Goal: Task Accomplishment & Management: Manage account settings

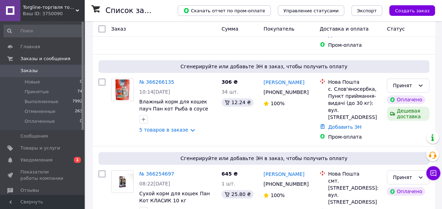
scroll to position [197, 0]
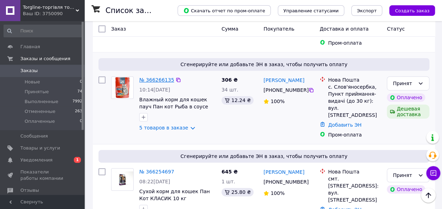
click at [157, 77] on link "№ 366266135" at bounding box center [156, 80] width 35 height 6
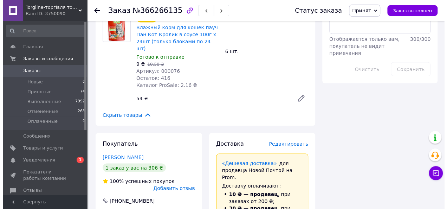
scroll to position [659, 0]
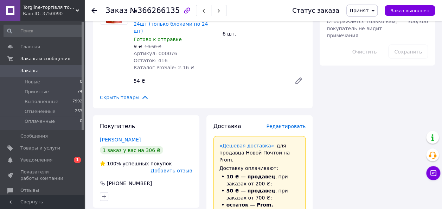
click at [288, 123] on span "Редактировать" at bounding box center [285, 126] width 39 height 6
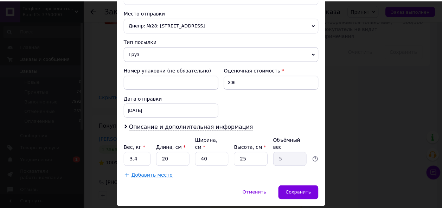
scroll to position [255, 0]
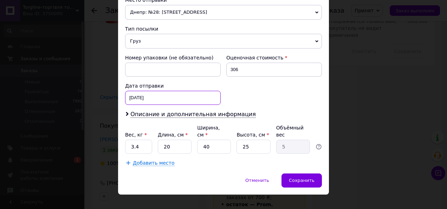
click at [178, 98] on div "12.10.2025 < 2025 > < Октябрь > Пн Вт Ср Чт Пт Сб Вс 29 30 1 2 3 4 5 6 7 8 9 10…" at bounding box center [173, 98] width 96 height 14
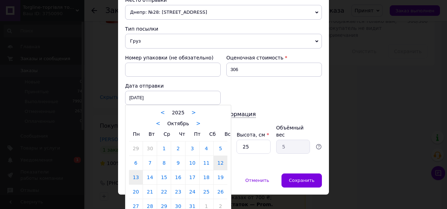
click at [133, 174] on link "13" at bounding box center [136, 177] width 14 height 14
type input "13.10.2025"
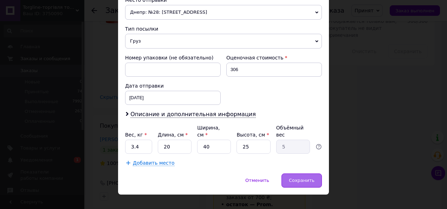
drag, startPoint x: 296, startPoint y: 173, endPoint x: 303, endPoint y: 168, distance: 8.1
click at [296, 177] on span "Сохранить" at bounding box center [302, 179] width 26 height 5
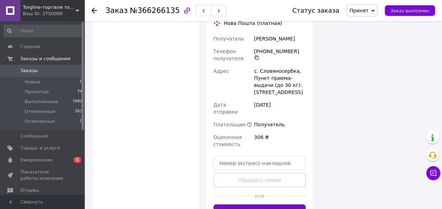
scroll to position [964, 0]
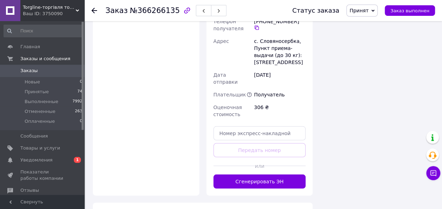
click at [275, 174] on button "Сгенерировать ЭН" at bounding box center [259, 181] width 92 height 14
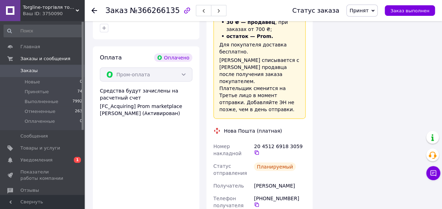
scroll to position [854, 0]
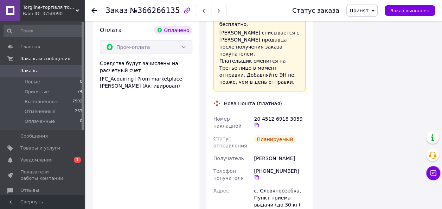
drag, startPoint x: 301, startPoint y: 77, endPoint x: 306, endPoint y: 115, distance: 37.6
click at [259, 122] on icon at bounding box center [257, 125] width 6 height 6
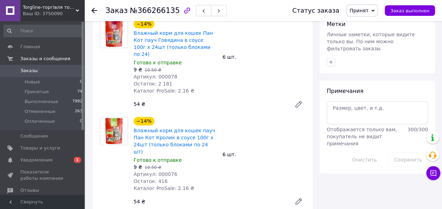
scroll to position [546, 0]
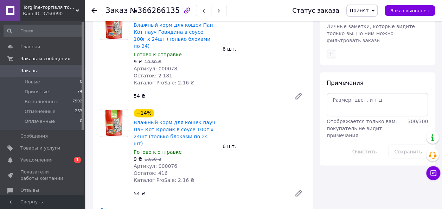
click at [331, 51] on icon "button" at bounding box center [331, 54] width 6 height 6
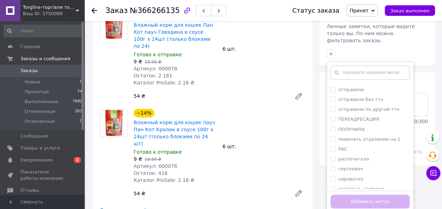
scroll to position [301, 0]
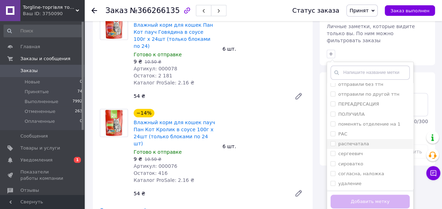
click at [334, 141] on input "распечатала" at bounding box center [332, 143] width 5 height 5
checkbox input "true"
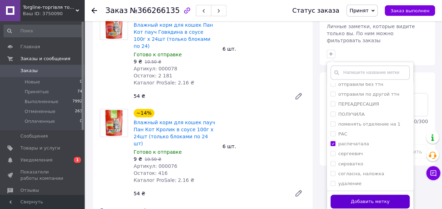
click at [354, 194] on button "Добавить метку" at bounding box center [369, 201] width 79 height 14
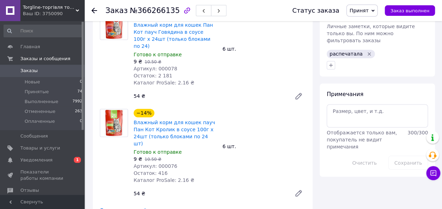
click at [92, 8] on icon at bounding box center [94, 11] width 6 height 6
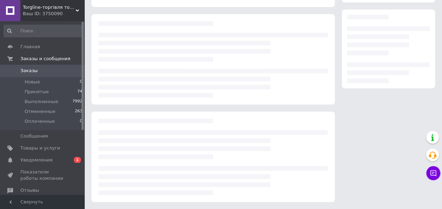
scroll to position [0, 0]
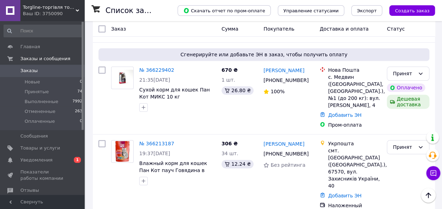
scroll to position [438, 0]
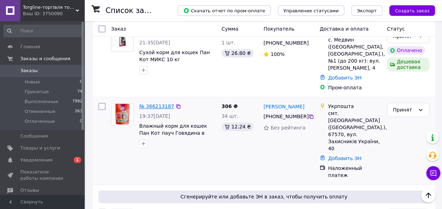
click at [152, 103] on link "№ 366213187" at bounding box center [156, 106] width 35 height 6
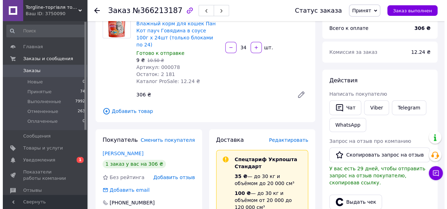
scroll to position [59, 0]
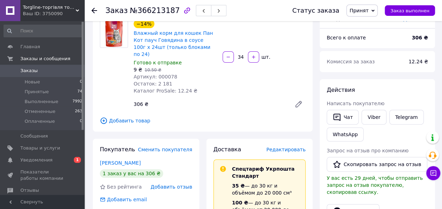
click at [291, 147] on span "Редактировать" at bounding box center [285, 150] width 39 height 6
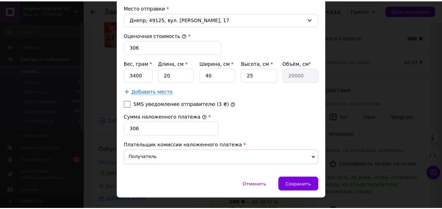
scroll to position [282, 0]
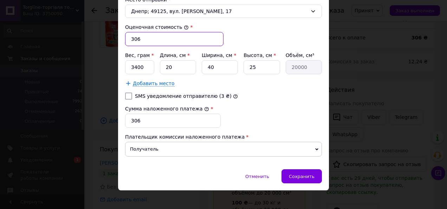
click at [152, 37] on input "306" at bounding box center [174, 39] width 98 height 14
type input "3"
type input "216"
click at [125, 92] on input "SMS уведомление отправителю (3 ₴)" at bounding box center [128, 95] width 7 height 7
checkbox input "true"
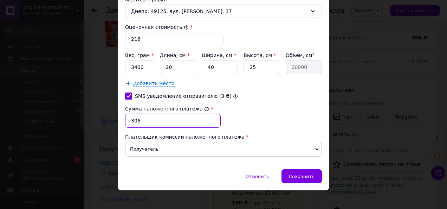
click at [143, 114] on input "306" at bounding box center [173, 121] width 96 height 14
type input "3"
type input "216"
click at [216, 64] on input "40" at bounding box center [220, 67] width 36 height 14
type input "4"
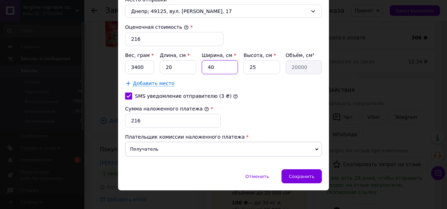
type input "2000"
type input "2"
type input "1000"
type input "20"
type input "10000"
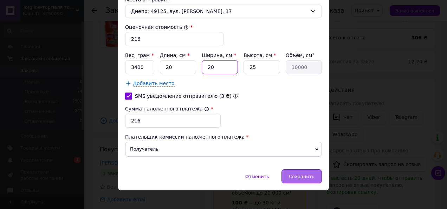
type input "20"
click at [300, 176] on div "Сохранить" at bounding box center [301, 176] width 40 height 14
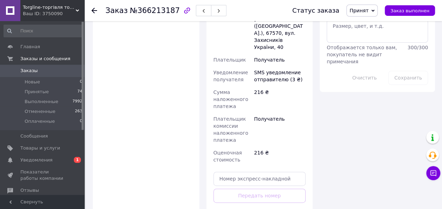
scroll to position [406, 0]
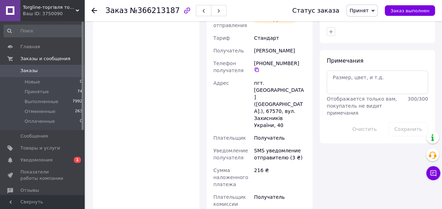
scroll to position [312, 0]
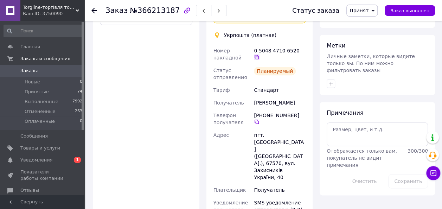
click at [259, 54] on icon at bounding box center [257, 57] width 6 height 6
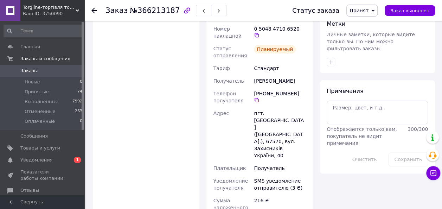
scroll to position [347, 0]
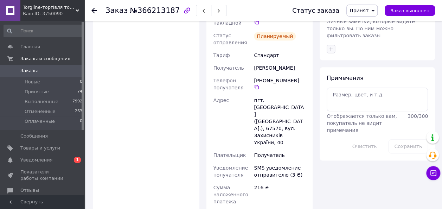
click at [332, 46] on icon "button" at bounding box center [331, 49] width 6 height 6
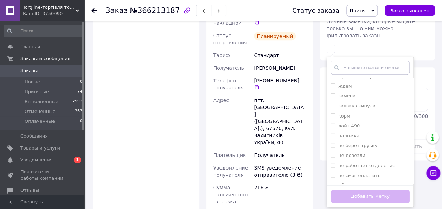
scroll to position [129, 0]
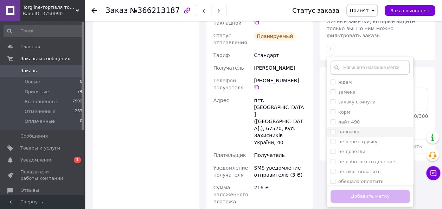
click at [334, 129] on input "наложка" at bounding box center [332, 131] width 5 height 5
checkbox input "true"
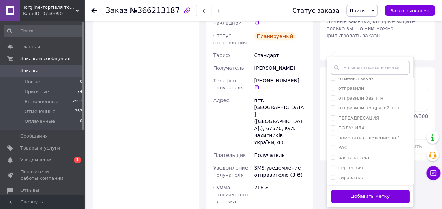
scroll to position [283, 0]
click at [332, 154] on input "распечатала" at bounding box center [332, 156] width 5 height 5
checkbox input "true"
click at [339, 189] on button "Добавить метку" at bounding box center [369, 196] width 79 height 14
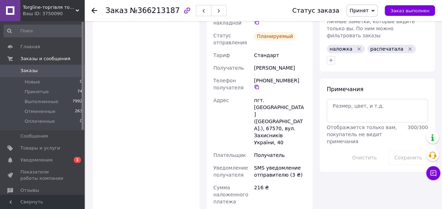
click at [96, 11] on icon at bounding box center [94, 11] width 6 height 6
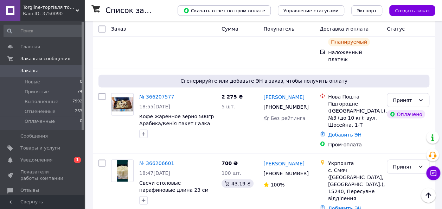
scroll to position [575, 0]
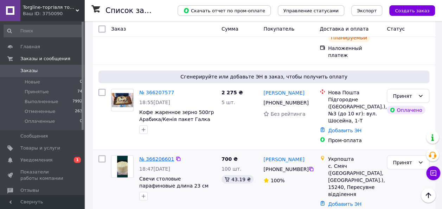
click at [147, 156] on link "№ 366206601" at bounding box center [156, 159] width 35 height 6
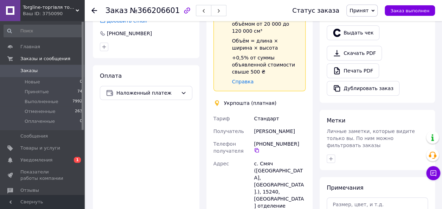
scroll to position [241, 0]
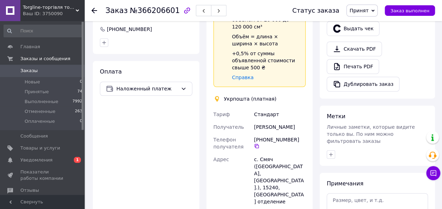
click at [94, 10] on use at bounding box center [94, 11] width 6 height 6
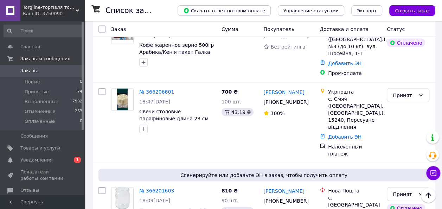
scroll to position [652, 0]
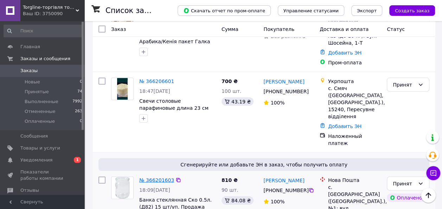
click at [156, 177] on link "№ 366201603" at bounding box center [156, 180] width 35 height 6
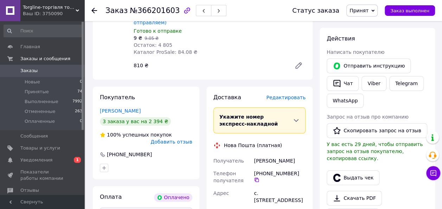
scroll to position [309, 0]
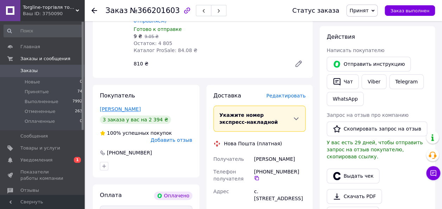
click at [121, 106] on link "Босый Ярослав" at bounding box center [120, 109] width 41 height 6
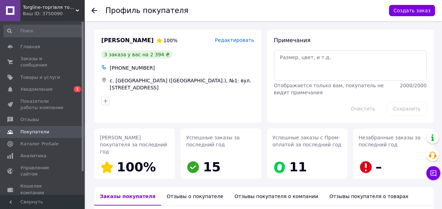
click at [93, 9] on use at bounding box center [94, 11] width 6 height 6
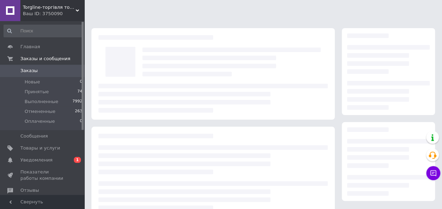
scroll to position [112, 0]
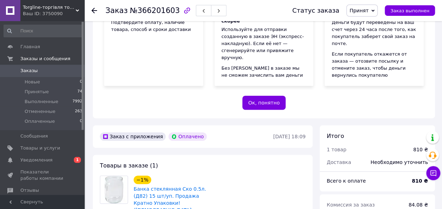
click at [96, 11] on use at bounding box center [94, 11] width 6 height 6
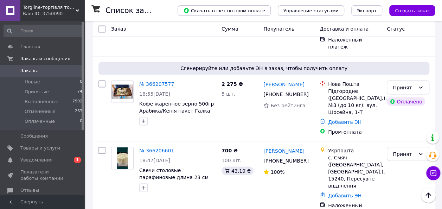
scroll to position [591, 0]
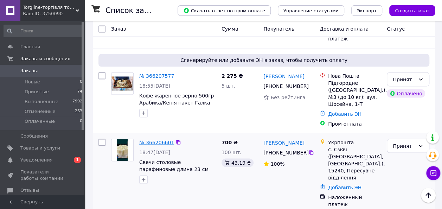
click at [158, 139] on link "№ 366206601" at bounding box center [156, 142] width 35 height 6
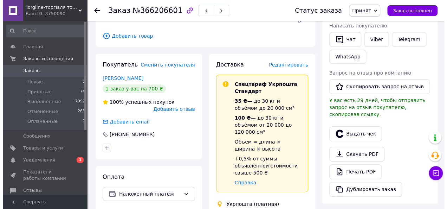
scroll to position [135, 0]
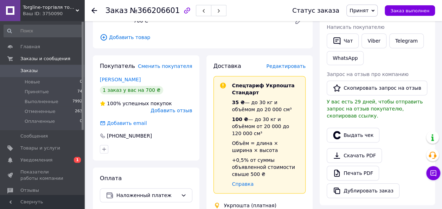
click at [292, 66] on span "Редактировать" at bounding box center [285, 66] width 39 height 6
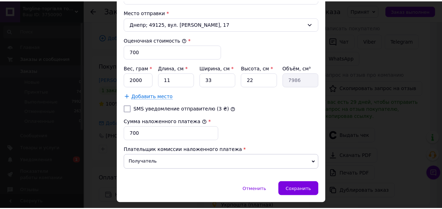
scroll to position [270, 0]
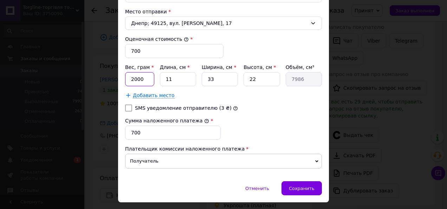
click at [150, 75] on input "2000" at bounding box center [139, 79] width 29 height 14
type input "2"
type input "3000"
click at [178, 77] on input "11" at bounding box center [178, 79] width 36 height 14
click at [126, 104] on input "SMS уведомление отправителю (3 ₴)" at bounding box center [128, 107] width 7 height 7
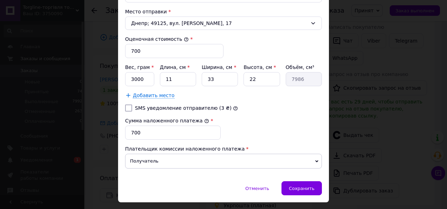
checkbox input "true"
click at [296, 188] on div "Сохранить" at bounding box center [301, 188] width 40 height 14
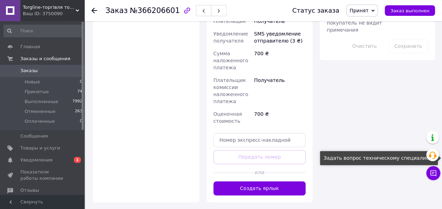
scroll to position [437, 0]
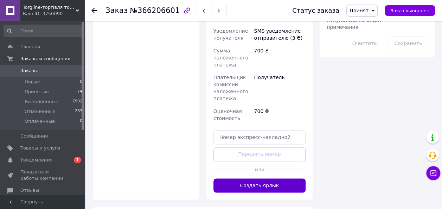
click at [287, 178] on button "Создать ярлык" at bounding box center [259, 185] width 92 height 14
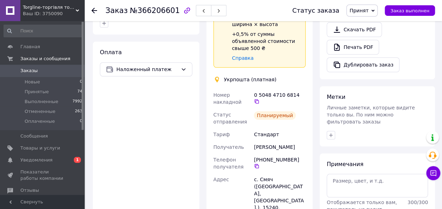
scroll to position [260, 0]
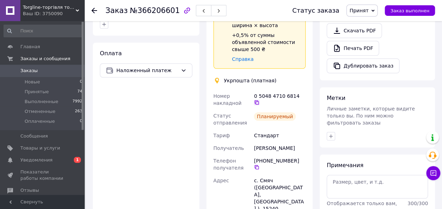
click at [259, 100] on icon at bounding box center [256, 102] width 4 height 4
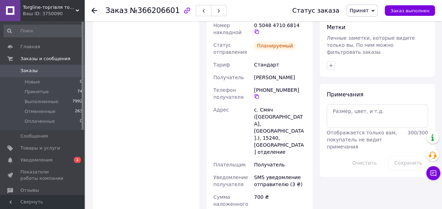
scroll to position [334, 0]
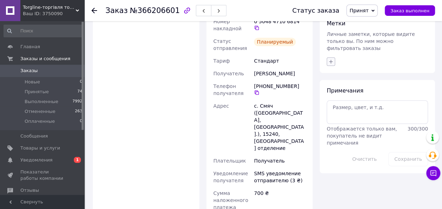
click at [332, 59] on icon "button" at bounding box center [331, 62] width 6 height 6
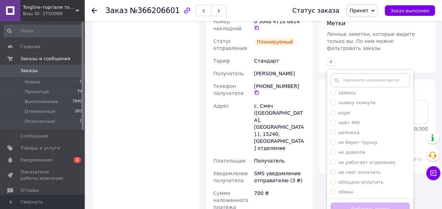
scroll to position [143, 0]
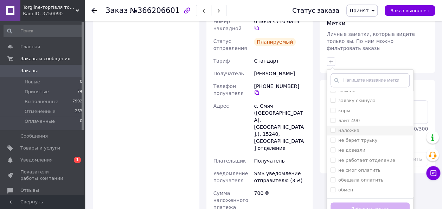
click at [333, 128] on input "наложка" at bounding box center [332, 130] width 5 height 5
checkbox input "true"
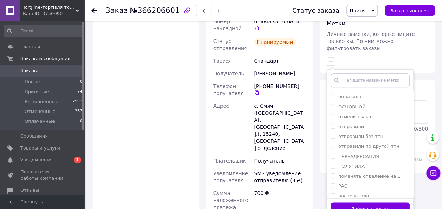
scroll to position [286, 0]
click at [332, 163] on input "распечатала" at bounding box center [332, 165] width 5 height 5
checkbox input "true"
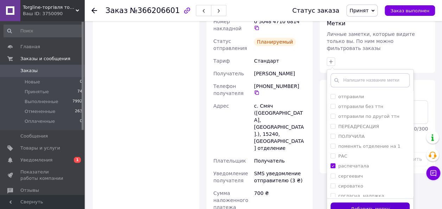
click at [345, 202] on button "Добавить метку" at bounding box center [369, 209] width 79 height 14
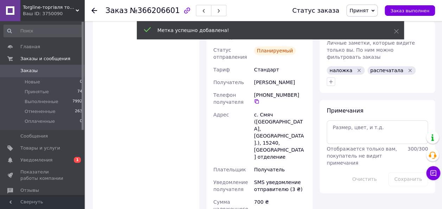
scroll to position [324, 0]
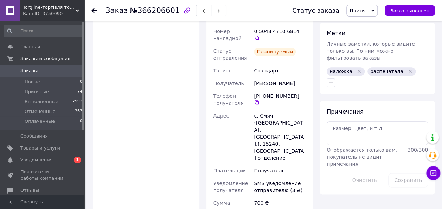
click at [91, 10] on div "Заказ №366206601 Статус заказа Принят Выполнен Отменен Оплаченный Заказ выполнен" at bounding box center [262, 10] width 357 height 21
click at [96, 10] on icon at bounding box center [94, 11] width 6 height 6
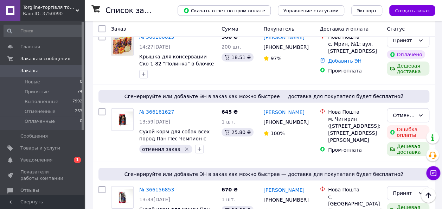
scroll to position [1016, 0]
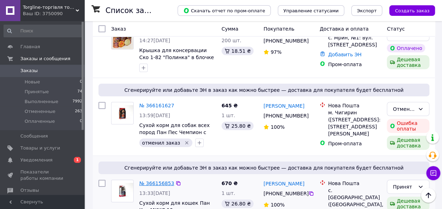
click at [155, 180] on link "№ 366156853" at bounding box center [156, 183] width 35 height 6
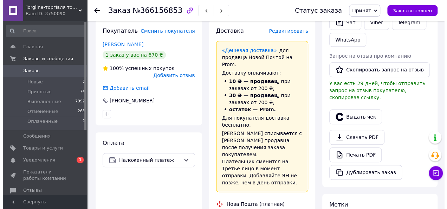
scroll to position [160, 0]
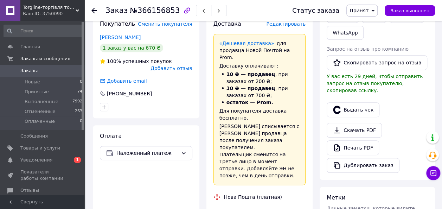
click at [296, 25] on span "Редактировать" at bounding box center [285, 24] width 39 height 6
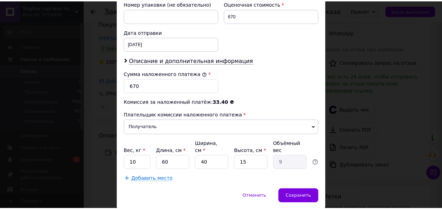
scroll to position [318, 0]
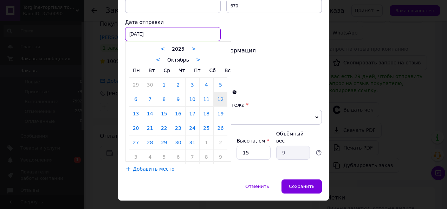
click at [170, 30] on div "12.10.2025 < 2025 > < Октябрь > Пн Вт Ср Чт Пт Сб Вс 29 30 1 2 3 4 5 6 7 8 9 10…" at bounding box center [173, 34] width 96 height 14
click at [136, 109] on link "13" at bounding box center [136, 113] width 14 height 14
type input "13.10.2025"
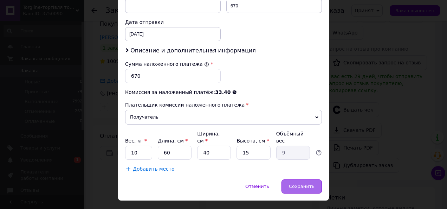
click at [293, 179] on div "Сохранить" at bounding box center [301, 186] width 40 height 14
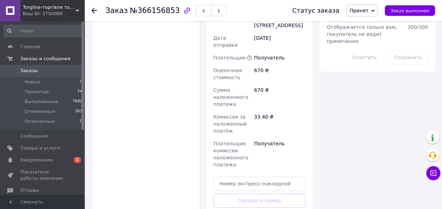
scroll to position [439, 0]
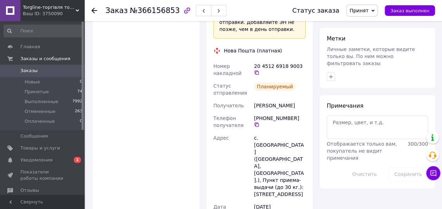
scroll to position [277, 0]
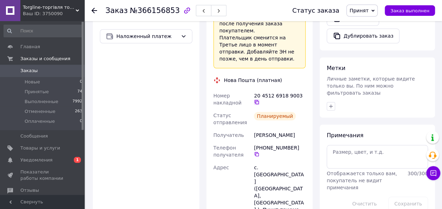
click at [259, 99] on icon at bounding box center [257, 102] width 6 height 6
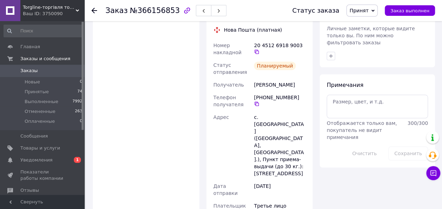
scroll to position [330, 0]
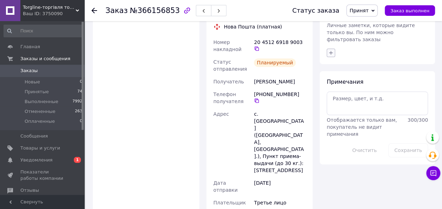
click at [329, 50] on icon "button" at bounding box center [331, 53] width 6 height 6
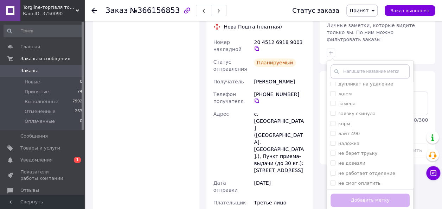
scroll to position [129, 0]
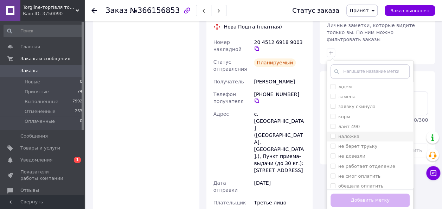
drag, startPoint x: 332, startPoint y: 120, endPoint x: 347, endPoint y: 122, distance: 14.8
click at [333, 134] on input "наложка" at bounding box center [332, 136] width 5 height 5
checkbox input "true"
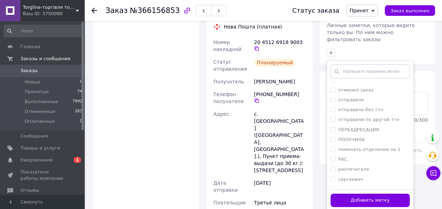
scroll to position [279, 0]
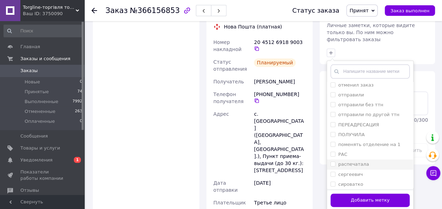
click at [332, 161] on input "распечатала" at bounding box center [332, 163] width 5 height 5
checkbox input "true"
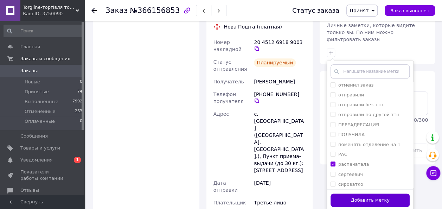
click at [341, 193] on button "Добавить метку" at bounding box center [369, 200] width 79 height 14
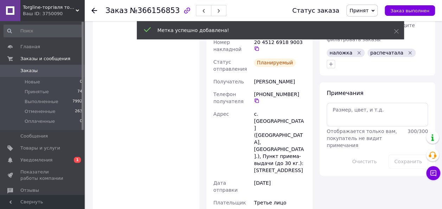
click at [94, 10] on icon at bounding box center [94, 11] width 6 height 6
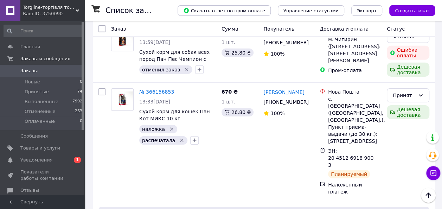
scroll to position [1093, 0]
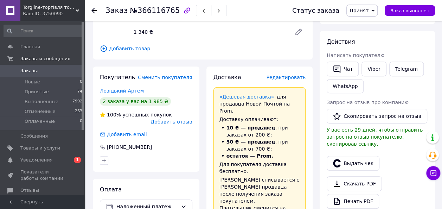
scroll to position [106, 0]
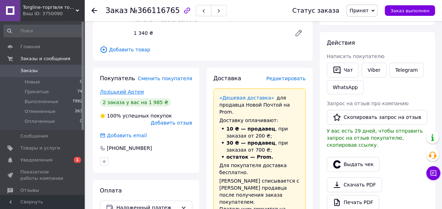
click at [130, 92] on link "Лозіцький Артем" at bounding box center [122, 92] width 44 height 6
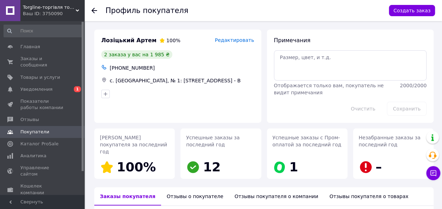
click at [96, 11] on use at bounding box center [94, 11] width 6 height 6
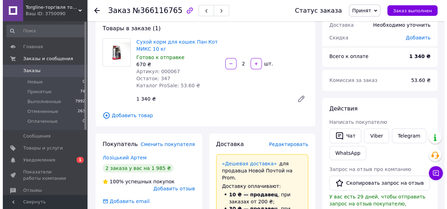
scroll to position [39, 0]
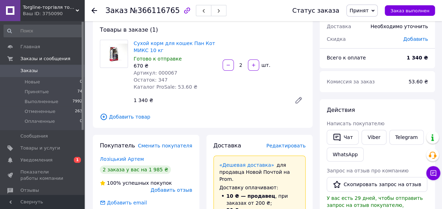
click at [298, 146] on span "Редактировать" at bounding box center [285, 146] width 39 height 6
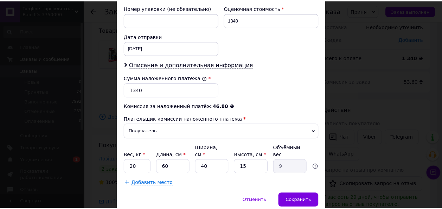
scroll to position [311, 0]
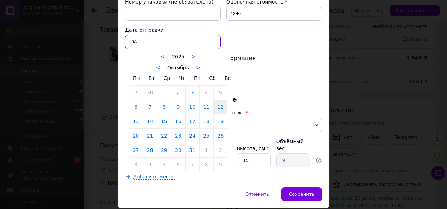
click at [165, 35] on div "12.10.2025 < 2025 > < Октябрь > Пн Вт Ср Чт Пт Сб Вс 29 30 1 2 3 4 5 6 7 8 9 10…" at bounding box center [173, 42] width 96 height 14
click at [134, 117] on link "13" at bounding box center [136, 121] width 14 height 14
type input "13.10.2025"
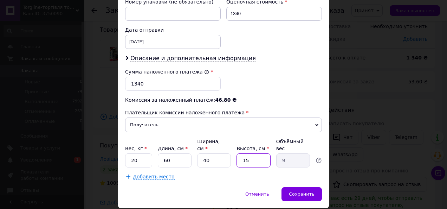
click at [255, 153] on input "15" at bounding box center [254, 160] width 34 height 14
type input "1"
type input "0.6"
type input "3"
type input "1.8"
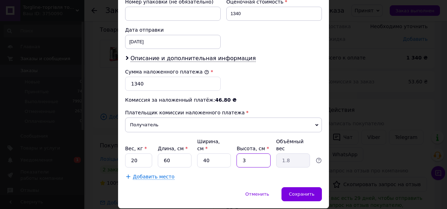
type input "30"
type input "18"
type input "30"
click at [256, 173] on div "Добавить место" at bounding box center [223, 176] width 197 height 7
click at [299, 187] on div "Сохранить" at bounding box center [301, 194] width 40 height 14
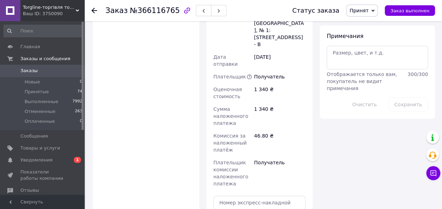
scroll to position [405, 0]
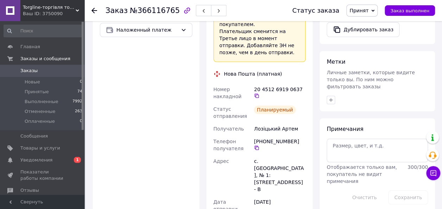
scroll to position [233, 0]
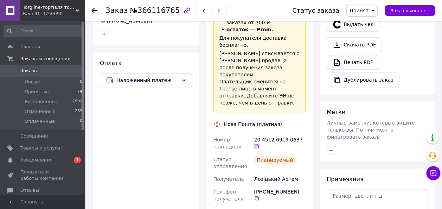
click at [259, 143] on icon at bounding box center [257, 146] width 6 height 6
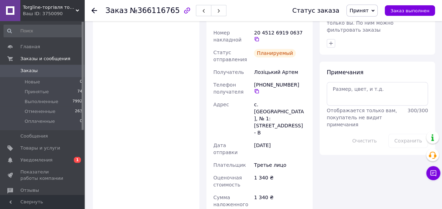
scroll to position [325, 0]
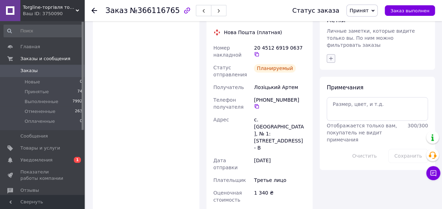
click at [333, 54] on button "button" at bounding box center [330, 58] width 8 height 8
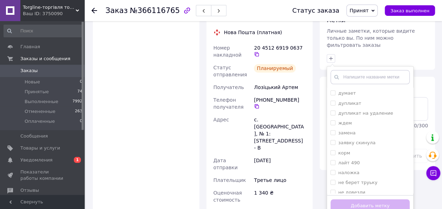
scroll to position [121, 0]
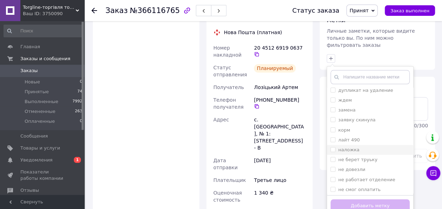
click at [332, 147] on input "наложка" at bounding box center [332, 149] width 5 height 5
checkbox input "true"
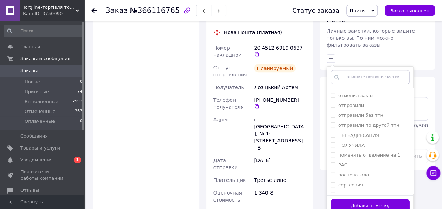
scroll to position [292, 0]
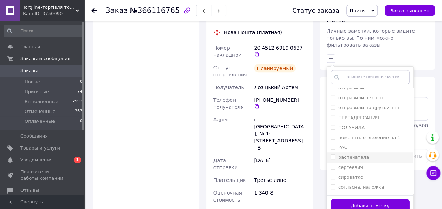
click at [333, 154] on input "распечатала" at bounding box center [332, 156] width 5 height 5
checkbox input "true"
click at [346, 199] on button "Добавить метку" at bounding box center [369, 206] width 79 height 14
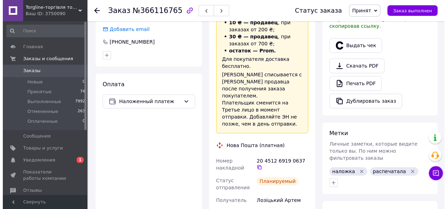
scroll to position [203, 0]
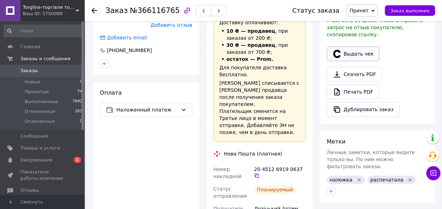
click at [364, 48] on button "Выдать чек" at bounding box center [352, 53] width 53 height 15
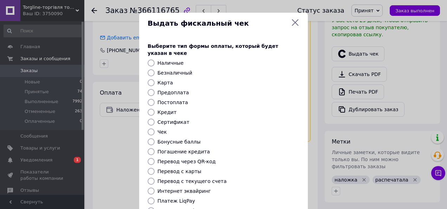
click at [150, 99] on input "Постоплата" at bounding box center [151, 102] width 7 height 7
radio input "true"
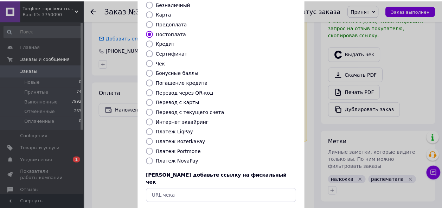
scroll to position [82, 0]
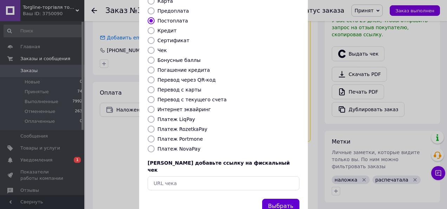
click at [282, 199] on button "Выбрать" at bounding box center [280, 206] width 37 height 15
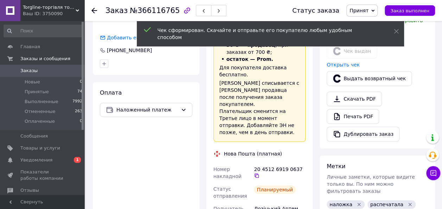
click at [93, 8] on icon at bounding box center [94, 11] width 6 height 6
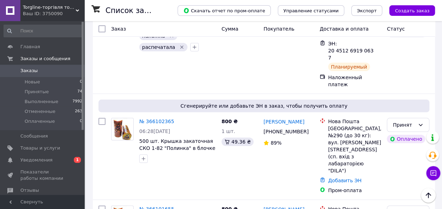
scroll to position [1304, 0]
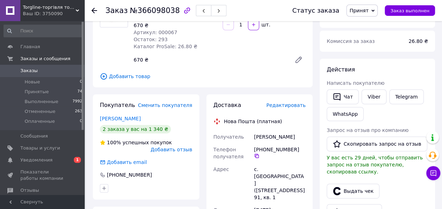
scroll to position [77, 0]
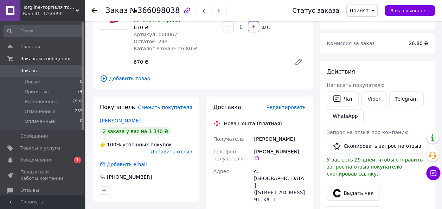
click at [123, 122] on link "Сапко Уляна" at bounding box center [120, 121] width 41 height 6
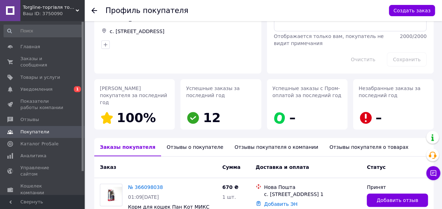
scroll to position [46, 0]
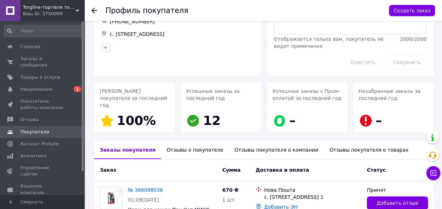
click at [92, 10] on use at bounding box center [94, 11] width 6 height 6
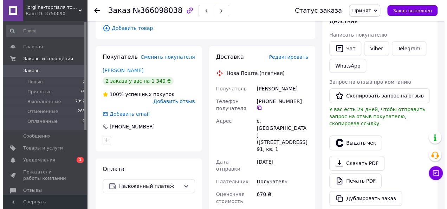
scroll to position [136, 0]
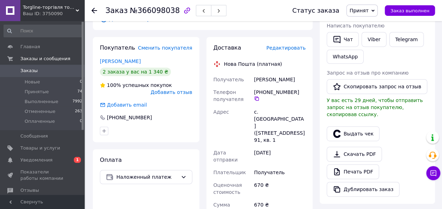
click at [297, 49] on span "Редактировать" at bounding box center [285, 48] width 39 height 6
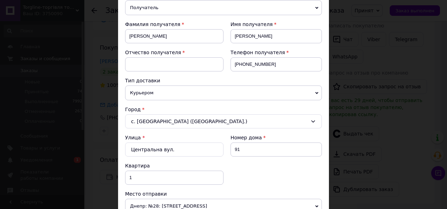
scroll to position [105, 0]
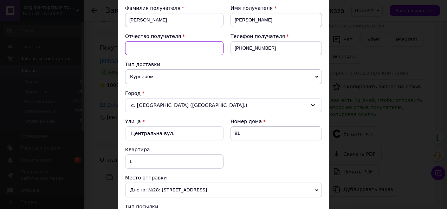
click at [147, 47] on input at bounding box center [174, 48] width 98 height 14
type input "Володимировна"
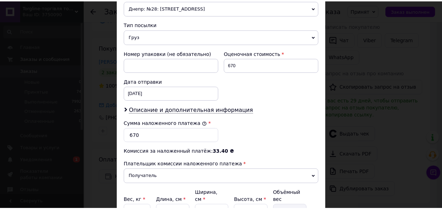
scroll to position [317, 0]
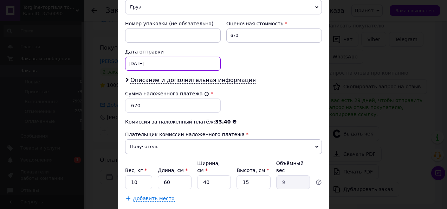
click at [162, 61] on div "12.10.2025 < 2025 > < Октябрь > Пн Вт Ср Чт Пт Сб Вс 29 30 1 2 3 4 5 6 7 8 9 10…" at bounding box center [173, 64] width 96 height 14
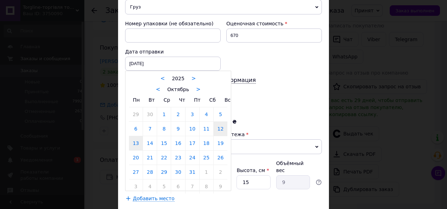
click at [135, 139] on link "13" at bounding box center [136, 143] width 14 height 14
type input "13.10.2025"
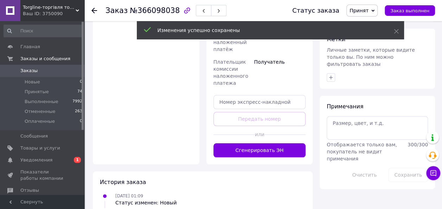
scroll to position [333, 0]
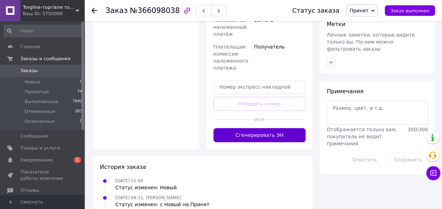
click at [293, 142] on button "Сгенерировать ЭН" at bounding box center [259, 135] width 92 height 14
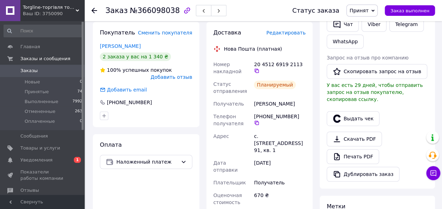
scroll to position [151, 0]
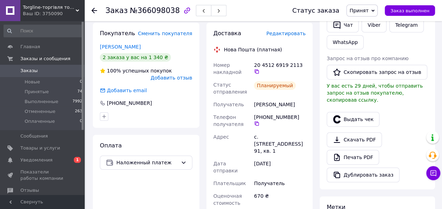
drag, startPoint x: 301, startPoint y: 65, endPoint x: 317, endPoint y: 93, distance: 32.9
click at [259, 69] on icon at bounding box center [257, 72] width 6 height 6
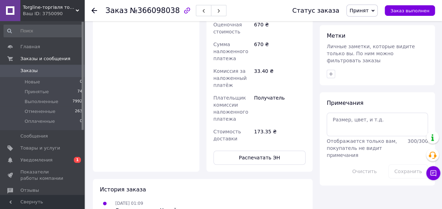
scroll to position [323, 0]
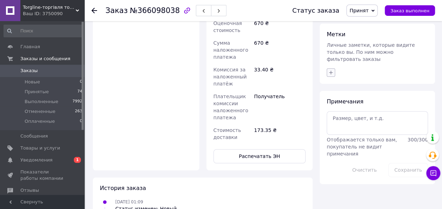
click at [330, 70] on icon "button" at bounding box center [331, 72] width 4 height 4
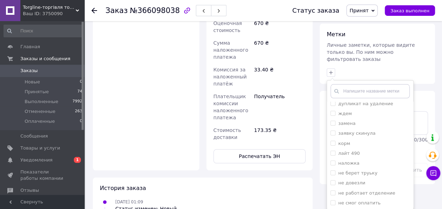
scroll to position [143, 0]
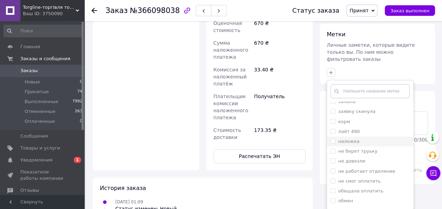
click at [329, 136] on li "наложка" at bounding box center [370, 141] width 86 height 10
checkbox input "true"
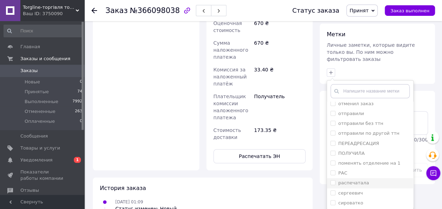
scroll to position [283, 0]
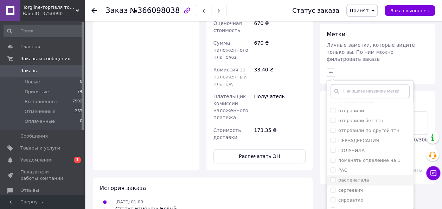
click at [335, 177] on input "распечатала" at bounding box center [332, 179] width 5 height 5
checkbox input "true"
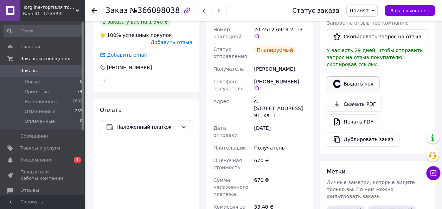
click at [357, 77] on button "Выдать чек" at bounding box center [352, 83] width 53 height 15
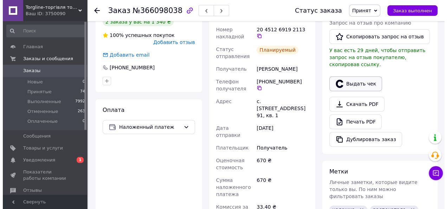
scroll to position [179, 0]
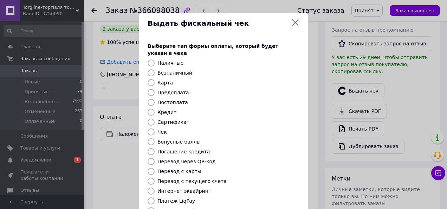
click at [150, 99] on input "Постоплата" at bounding box center [151, 102] width 7 height 7
radio input "true"
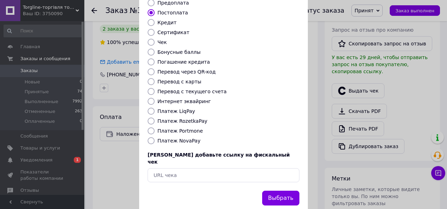
scroll to position [93, 0]
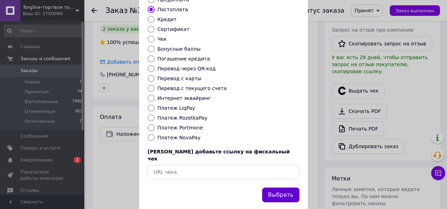
click at [280, 187] on button "Выбрать" at bounding box center [280, 194] width 37 height 15
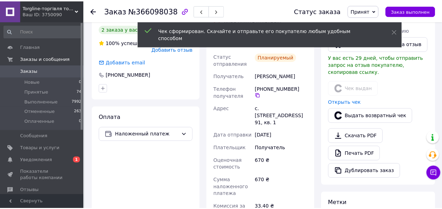
scroll to position [186, 0]
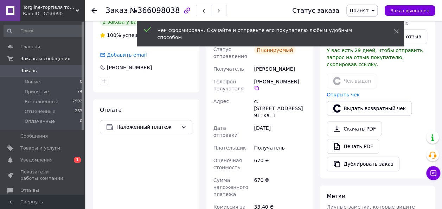
click at [95, 8] on icon at bounding box center [94, 11] width 6 height 6
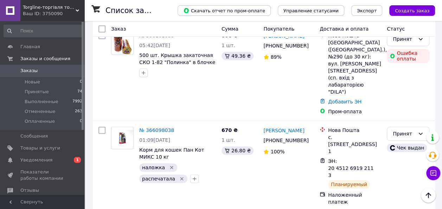
scroll to position [1476, 0]
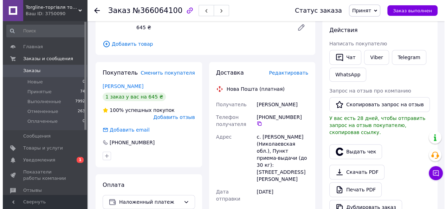
scroll to position [111, 0]
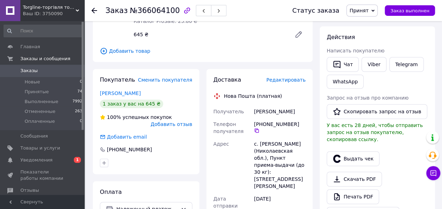
click at [292, 77] on span "Редактировать" at bounding box center [285, 80] width 39 height 6
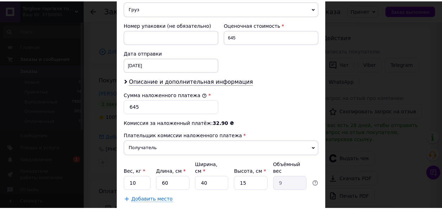
scroll to position [322, 0]
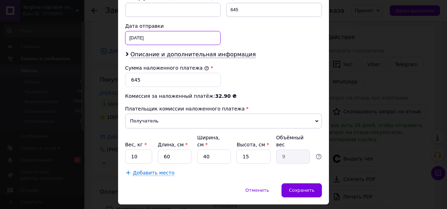
click at [170, 31] on div "12.10.2025 < 2025 > < Октябрь > Пн Вт Ср Чт Пт Сб Вс 29 30 1 2 3 4 5 6 7 8 9 10…" at bounding box center [173, 38] width 96 height 14
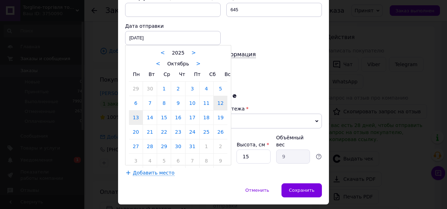
click at [136, 110] on link "13" at bounding box center [136, 117] width 14 height 14
type input "13.10.2025"
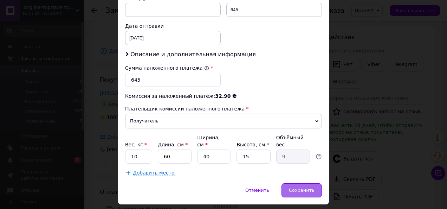
click at [304, 187] on span "Сохранить" at bounding box center [302, 189] width 26 height 5
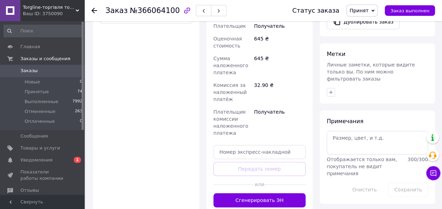
scroll to position [312, 0]
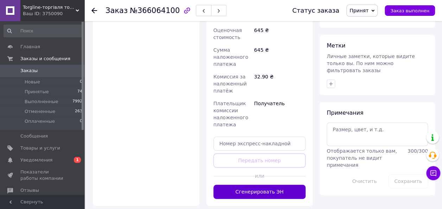
click at [285, 184] on button "Сгенерировать ЭН" at bounding box center [259, 191] width 92 height 14
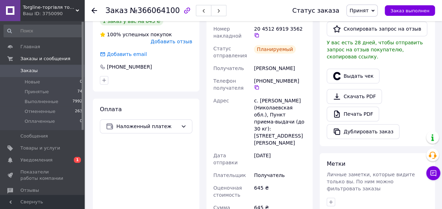
scroll to position [177, 0]
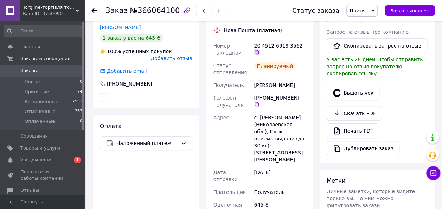
click at [259, 49] on icon at bounding box center [257, 52] width 6 height 6
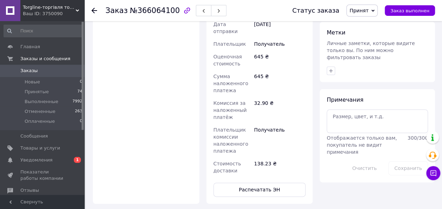
scroll to position [333, 0]
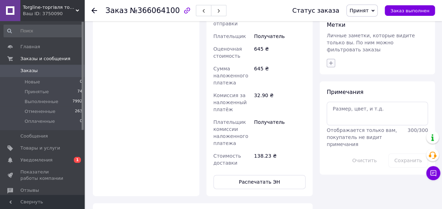
click at [329, 60] on icon "button" at bounding box center [331, 63] width 6 height 6
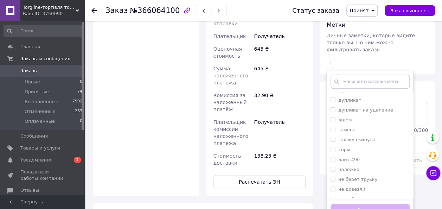
scroll to position [116, 0]
click at [334, 157] on input "наложка" at bounding box center [332, 159] width 5 height 5
checkbox input "true"
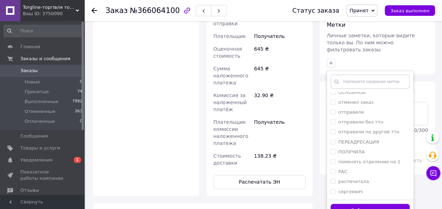
scroll to position [281, 0]
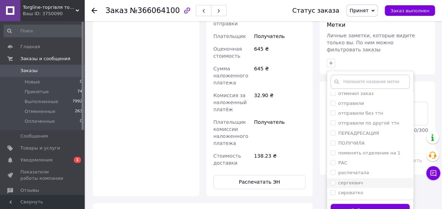
drag, startPoint x: 332, startPoint y: 156, endPoint x: 332, endPoint y: 167, distance: 11.6
click at [332, 170] on input "распечатала" at bounding box center [332, 172] width 5 height 5
checkbox input "true"
click at [336, 203] on button "Добавить метку" at bounding box center [369, 210] width 79 height 14
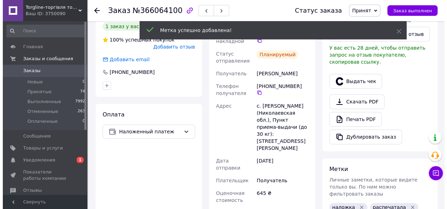
scroll to position [186, 0]
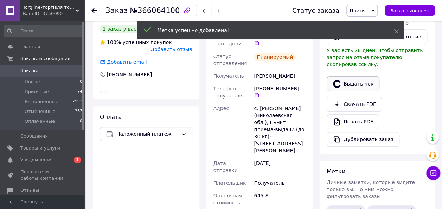
click at [363, 77] on button "Выдать чек" at bounding box center [352, 83] width 53 height 15
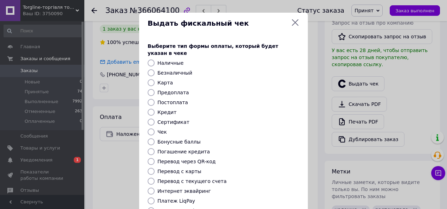
click at [148, 99] on input "Постоплата" at bounding box center [151, 102] width 7 height 7
radio input "true"
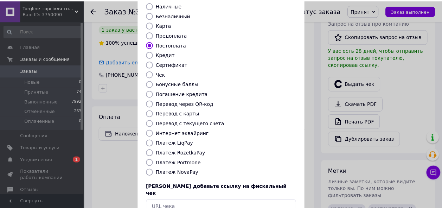
scroll to position [84, 0]
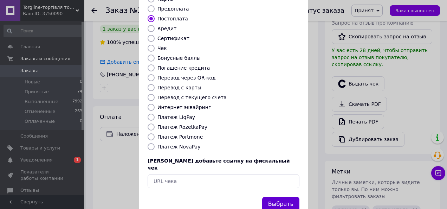
click at [278, 196] on button "Выбрать" at bounding box center [280, 203] width 37 height 15
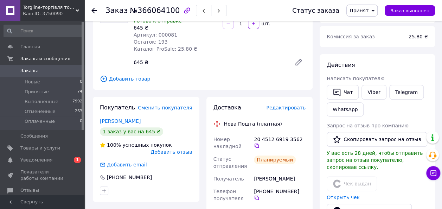
click at [93, 9] on use at bounding box center [94, 11] width 6 height 6
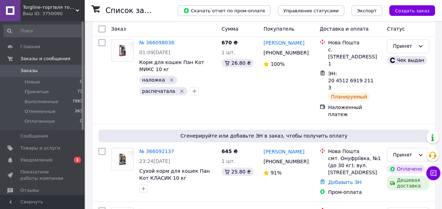
scroll to position [1568, 0]
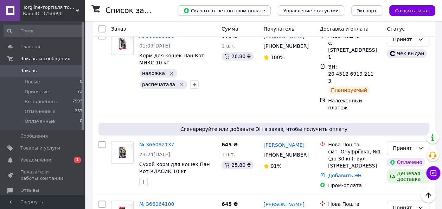
drag, startPoint x: 114, startPoint y: 195, endPoint x: 193, endPoint y: 148, distance: 92.4
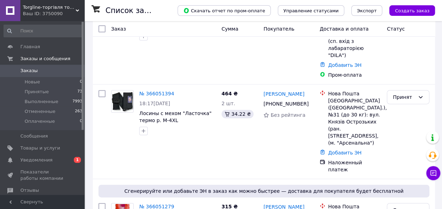
scroll to position [78, 0]
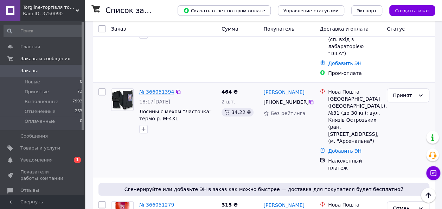
click at [143, 89] on link "№ 366051394" at bounding box center [156, 92] width 35 height 6
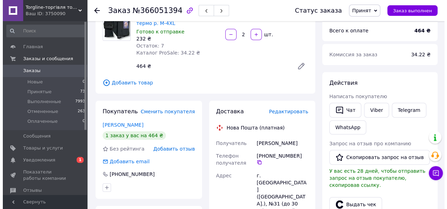
scroll to position [66, 0]
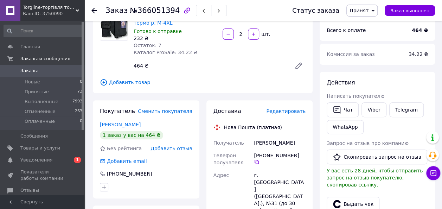
click at [285, 113] on span "Редактировать" at bounding box center [285, 111] width 39 height 6
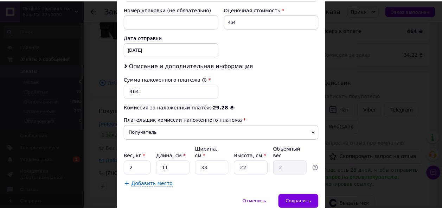
scroll to position [316, 0]
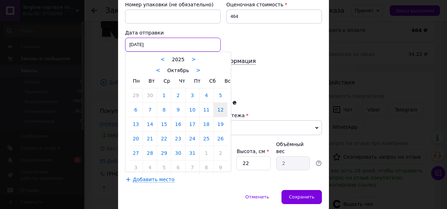
click at [188, 43] on div "12.10.2025 < 2025 > < Октябрь > Пн Вт Ср Чт Пт Сб Вс 29 30 1 2 3 4 5 6 7 8 9 10…" at bounding box center [173, 45] width 96 height 14
drag, startPoint x: 138, startPoint y: 122, endPoint x: 174, endPoint y: 105, distance: 40.1
click at [138, 122] on link "13" at bounding box center [136, 124] width 14 height 14
type input "13.10.2025"
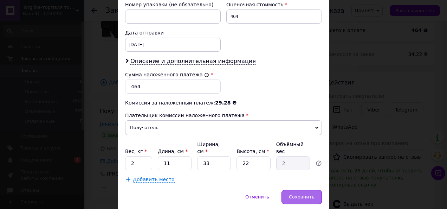
click at [307, 190] on div "Сохранить" at bounding box center [301, 197] width 40 height 14
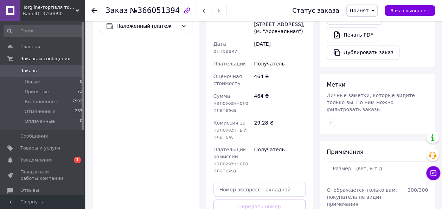
scroll to position [274, 0]
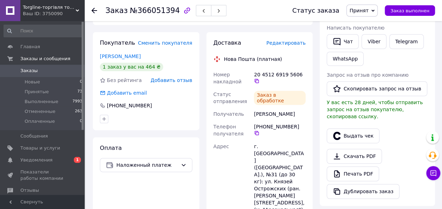
scroll to position [132, 0]
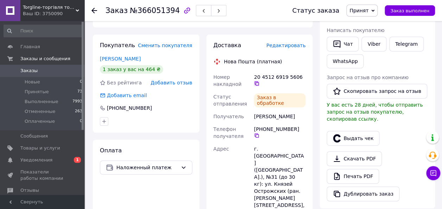
click at [259, 81] on icon at bounding box center [256, 83] width 4 height 4
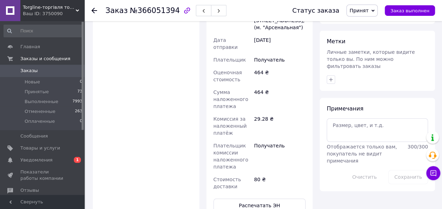
scroll to position [320, 0]
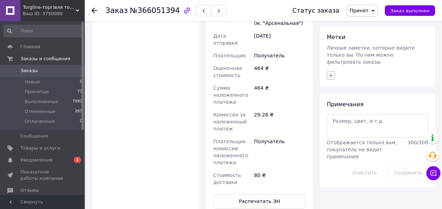
click at [332, 72] on icon "button" at bounding box center [331, 75] width 6 height 6
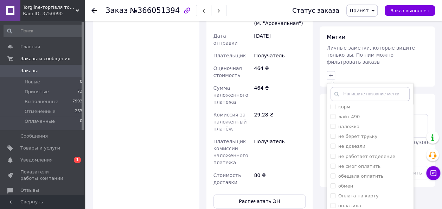
scroll to position [167, 0]
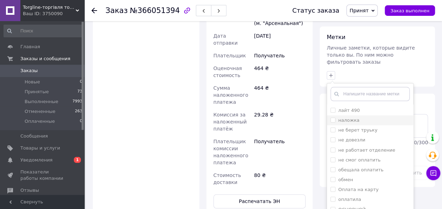
click at [333, 117] on input "наложка" at bounding box center [332, 119] width 5 height 5
checkbox input "true"
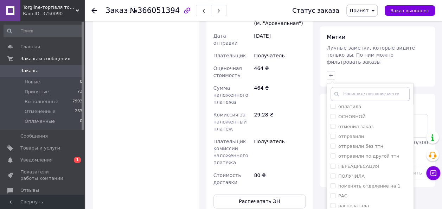
scroll to position [269, 0]
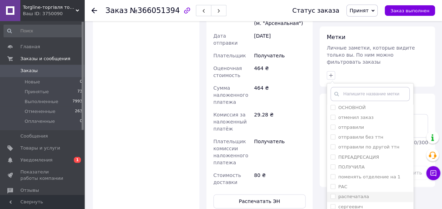
click at [333, 194] on input "распечатала" at bounding box center [332, 196] width 5 height 5
checkbox input "true"
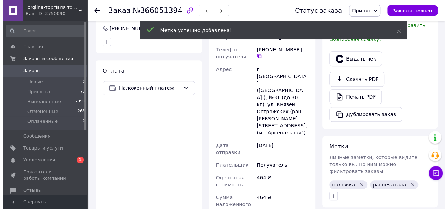
scroll to position [201, 0]
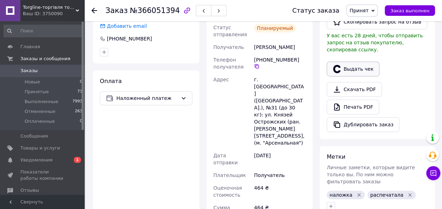
click at [361, 65] on button "Выдать чек" at bounding box center [352, 68] width 53 height 15
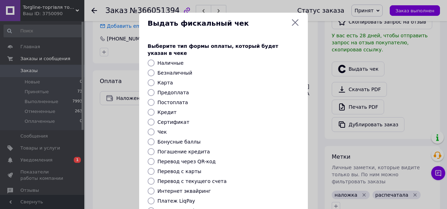
click at [150, 99] on input "Постоплата" at bounding box center [151, 102] width 7 height 7
radio input "true"
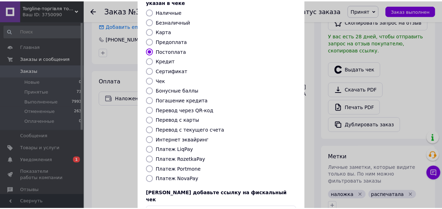
scroll to position [71, 0]
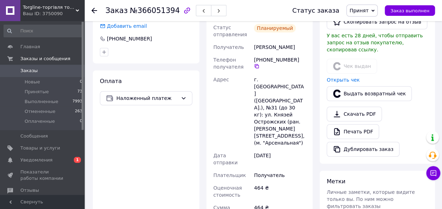
click at [95, 9] on icon at bounding box center [94, 11] width 6 height 6
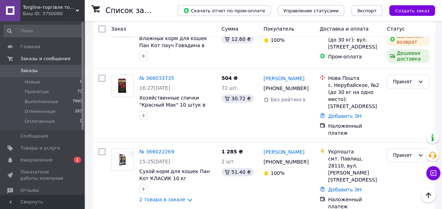
scroll to position [306, 0]
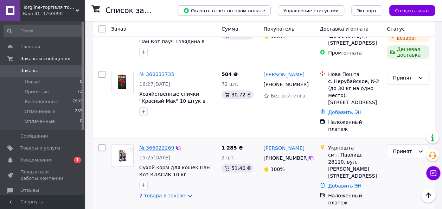
click at [160, 145] on link "№ 366022269" at bounding box center [156, 148] width 35 height 6
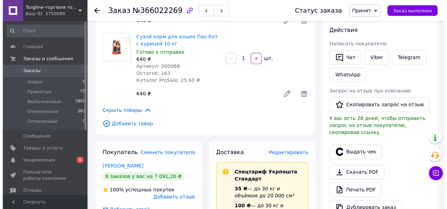
scroll to position [120, 0]
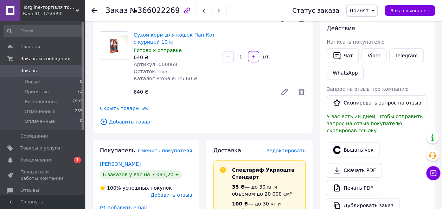
click at [283, 149] on span "Редактировать" at bounding box center [285, 151] width 39 height 6
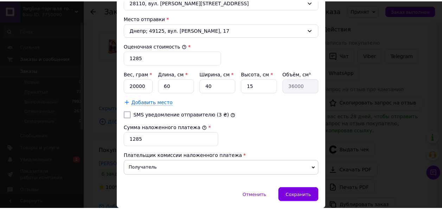
scroll to position [267, 0]
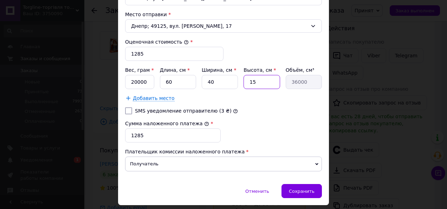
click at [267, 80] on input "15" at bounding box center [262, 82] width 36 height 14
type input "1"
type input "2400"
type input "3"
type input "7200"
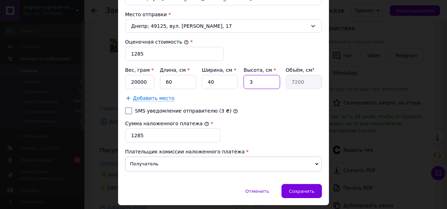
type input "30"
type input "72000"
type input "30"
click at [127, 107] on input "SMS уведомление отправителю (3 ₴)" at bounding box center [128, 110] width 7 height 7
checkbox input "true"
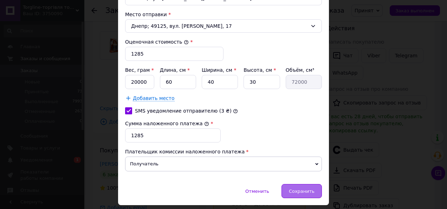
click at [309, 188] on span "Сохранить" at bounding box center [302, 190] width 26 height 5
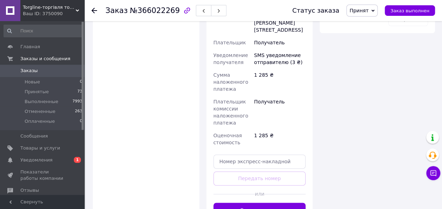
scroll to position [472, 0]
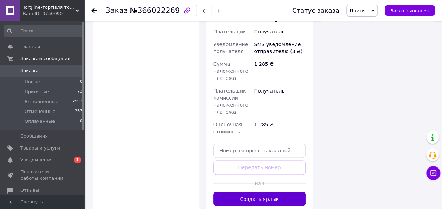
click at [279, 192] on button "Создать ярлык" at bounding box center [259, 199] width 92 height 14
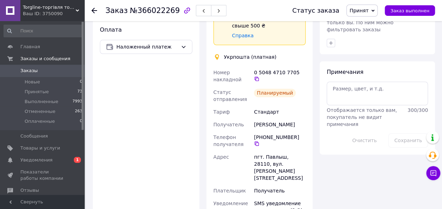
scroll to position [343, 0]
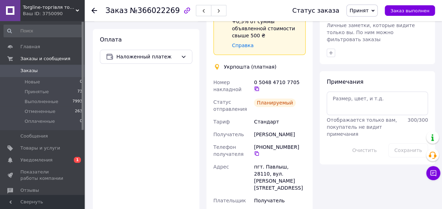
click at [259, 86] on icon at bounding box center [256, 88] width 4 height 4
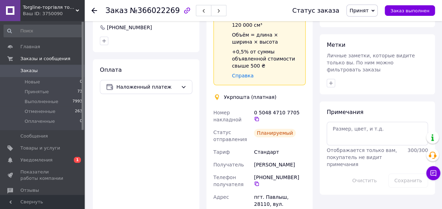
scroll to position [348, 0]
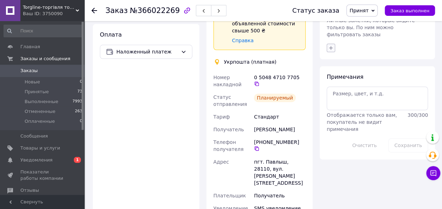
click at [331, 45] on icon "button" at bounding box center [331, 48] width 6 height 6
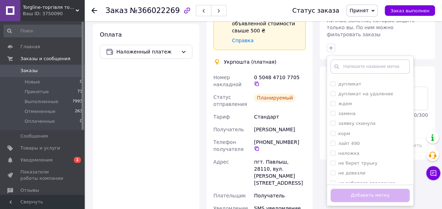
scroll to position [118, 0]
click at [333, 140] on input "наложка" at bounding box center [332, 142] width 5 height 5
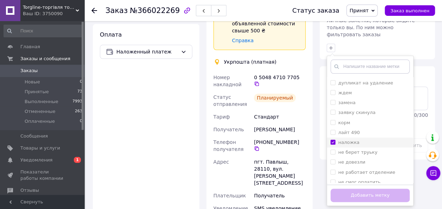
checkbox input "true"
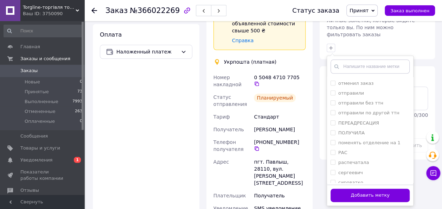
scroll to position [281, 0]
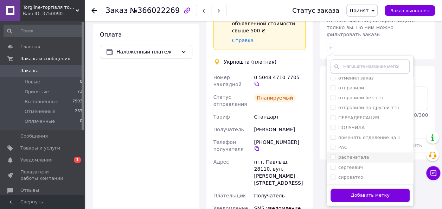
click at [331, 154] on input "распечатала" at bounding box center [332, 156] width 5 height 5
checkbox input "true"
click at [342, 188] on button "Добавить метку" at bounding box center [369, 195] width 79 height 14
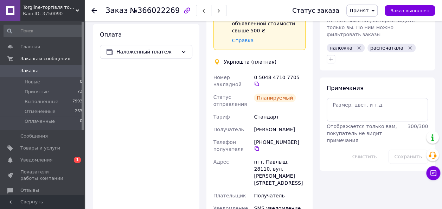
click at [92, 11] on use at bounding box center [94, 11] width 6 height 6
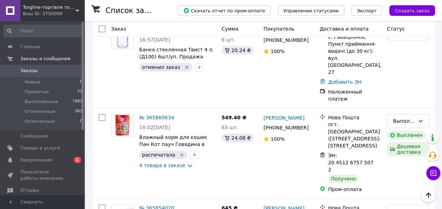
scroll to position [1479, 0]
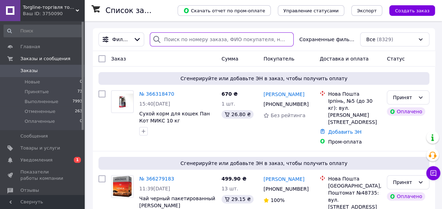
click at [177, 41] on input "search" at bounding box center [222, 39] width 144 height 14
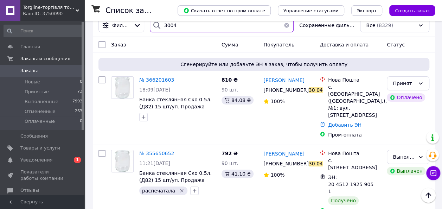
scroll to position [12, 0]
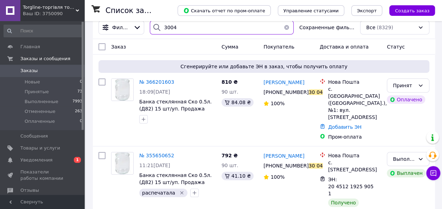
type input "3004"
drag, startPoint x: 290, startPoint y: 28, endPoint x: 287, endPoint y: 32, distance: 4.1
click at [290, 28] on button "button" at bounding box center [286, 27] width 14 height 14
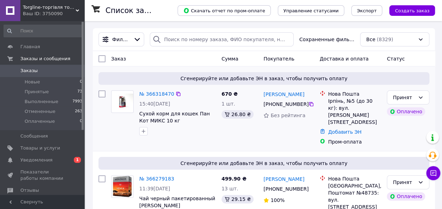
scroll to position [13, 0]
